Goal: Task Accomplishment & Management: Manage account settings

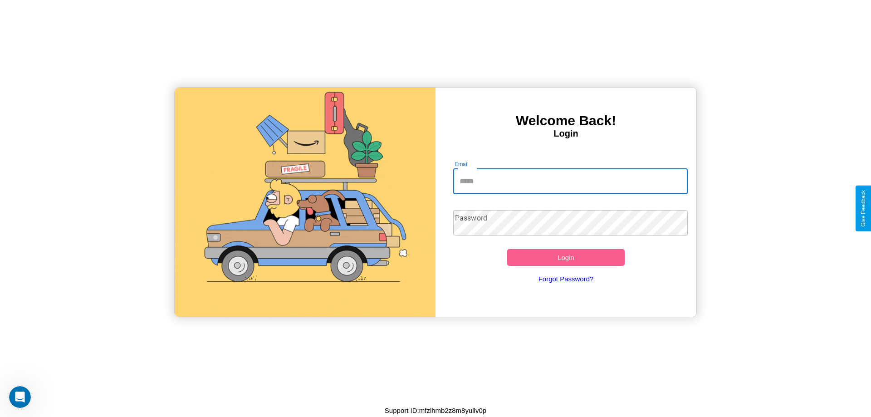
click at [570, 181] on input "Email" at bounding box center [570, 181] width 235 height 25
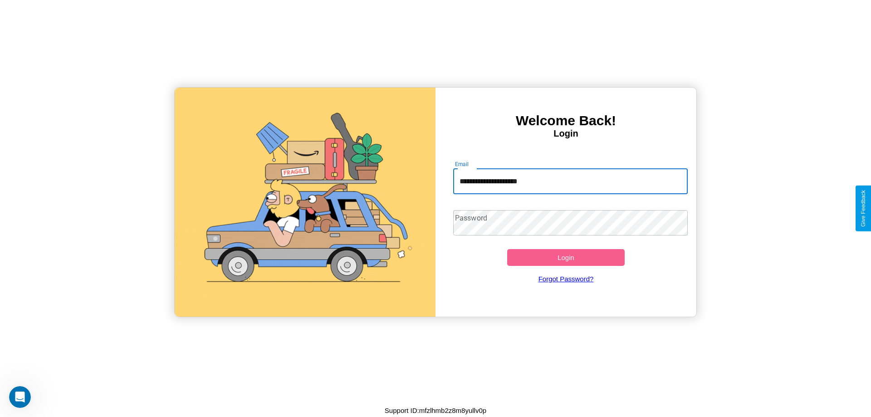
type input "**********"
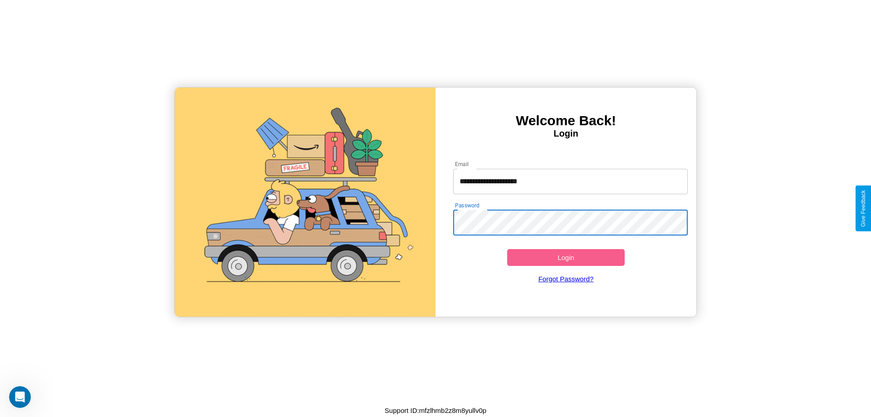
click at [566, 257] on button "Login" at bounding box center [566, 257] width 118 height 17
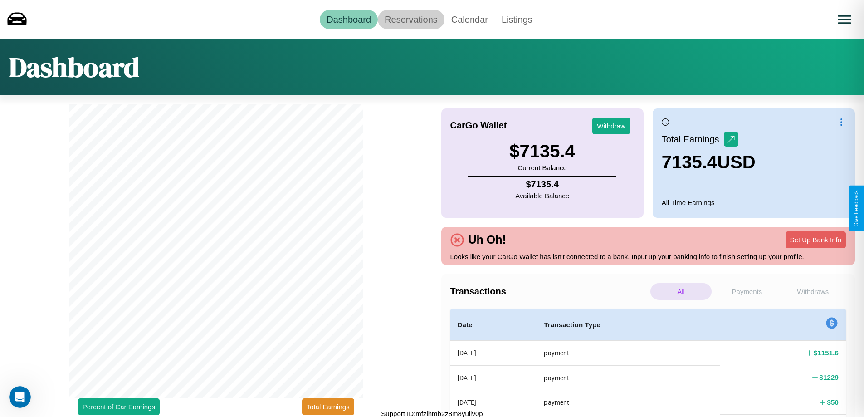
click at [411, 19] on link "Reservations" at bounding box center [411, 19] width 67 height 19
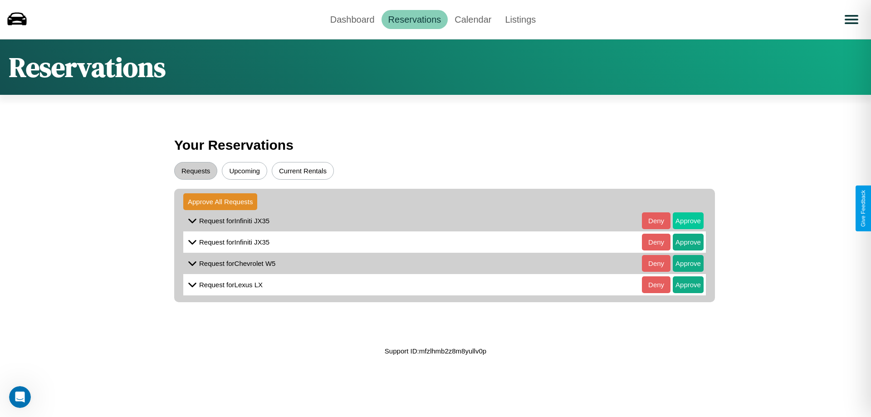
click at [682, 221] on button "Approve" at bounding box center [688, 220] width 31 height 17
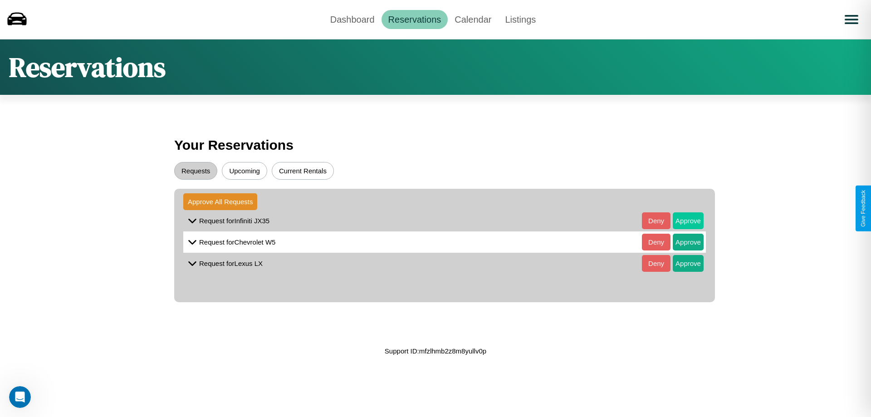
click at [682, 221] on button "Approve" at bounding box center [688, 220] width 31 height 17
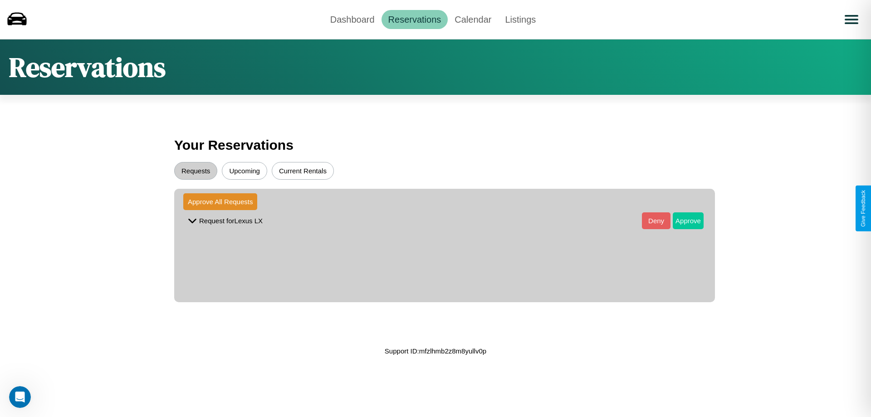
click at [682, 221] on button "Approve" at bounding box center [688, 220] width 31 height 17
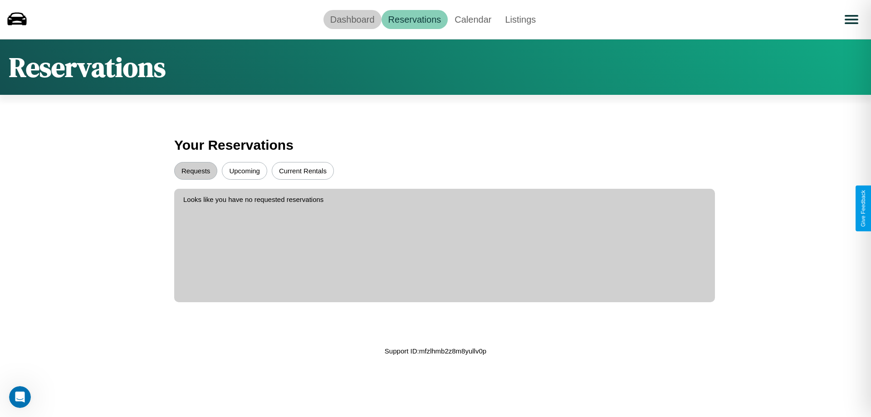
click at [352, 19] on link "Dashboard" at bounding box center [353, 19] width 58 height 19
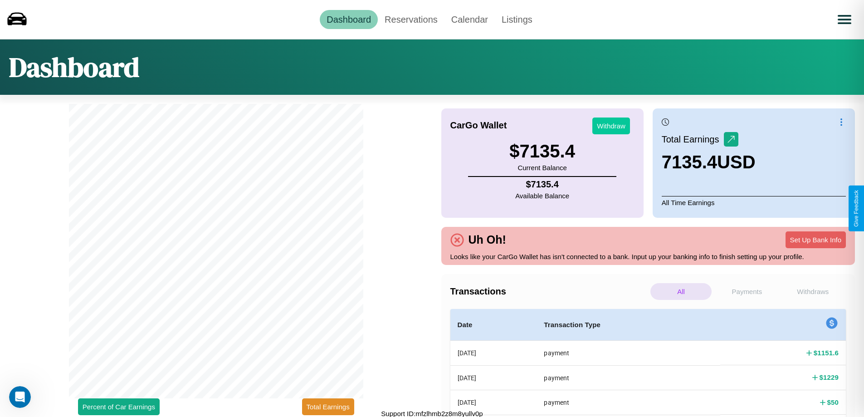
click at [611, 126] on button "Withdraw" at bounding box center [612, 126] width 38 height 17
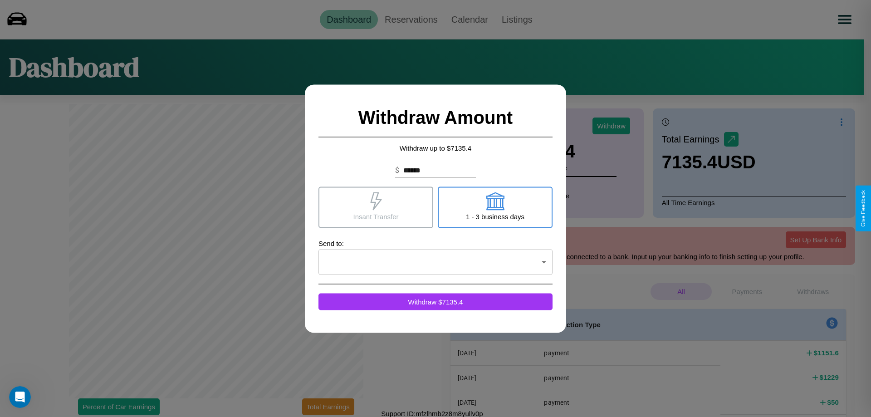
click at [495, 207] on icon at bounding box center [495, 201] width 18 height 18
click at [376, 207] on icon at bounding box center [375, 201] width 11 height 18
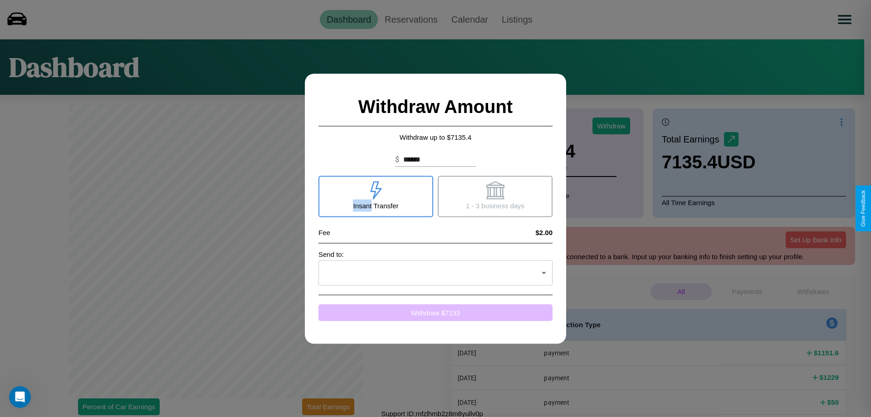
click at [436, 312] on button "Withdraw $ 7133" at bounding box center [436, 312] width 234 height 17
